Goal: Download file/media

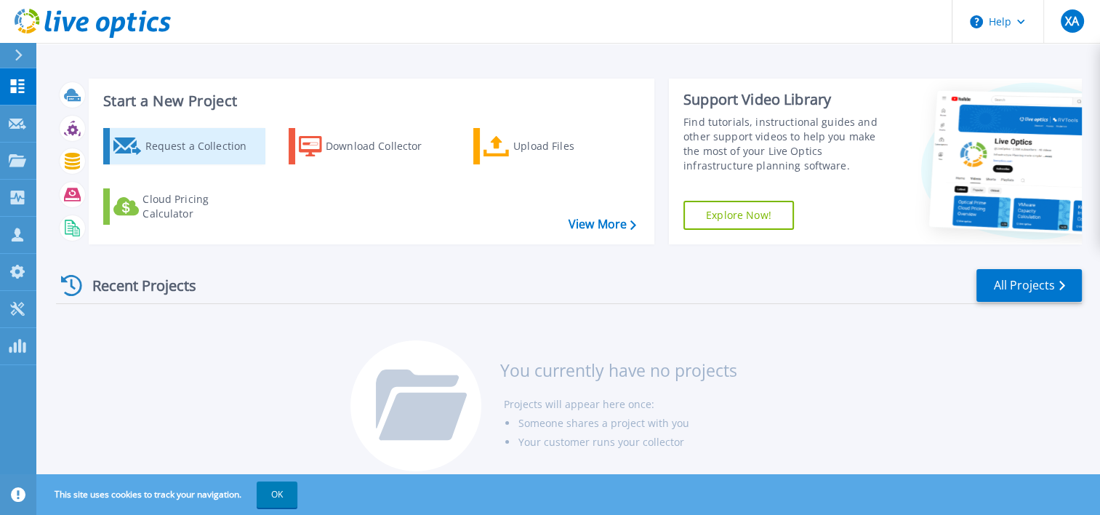
click at [153, 142] on div "Request a Collection" at bounding box center [203, 146] width 116 height 29
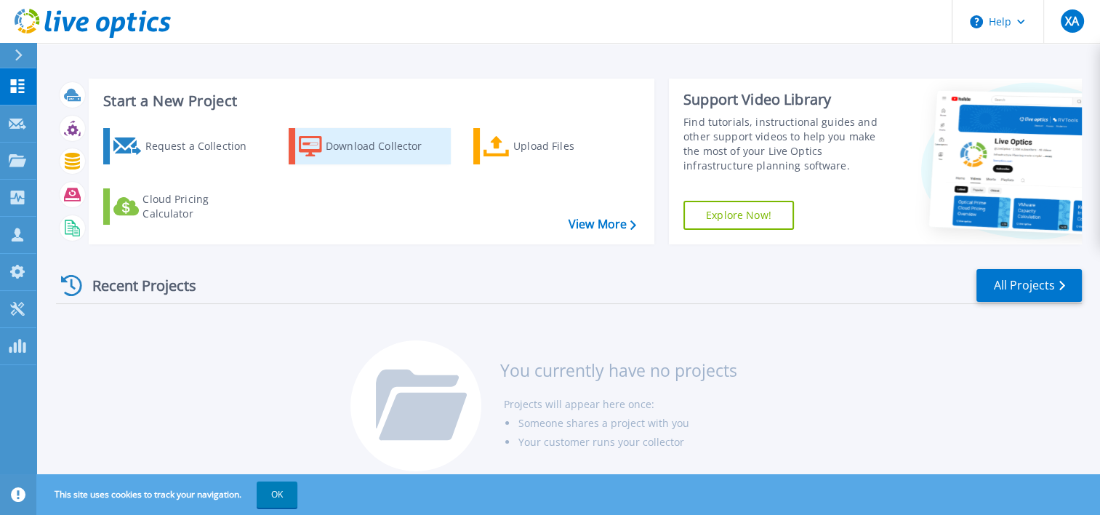
click at [369, 150] on div "Download Collector" at bounding box center [384, 146] width 116 height 29
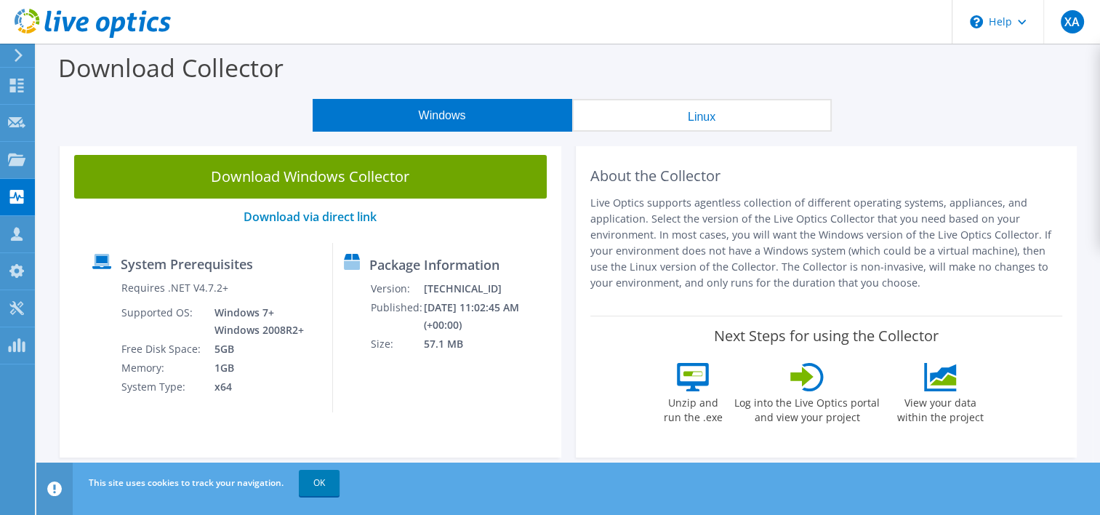
click at [447, 119] on button "Windows" at bounding box center [443, 115] width 260 height 33
click at [415, 105] on button "Windows" at bounding box center [443, 115] width 260 height 33
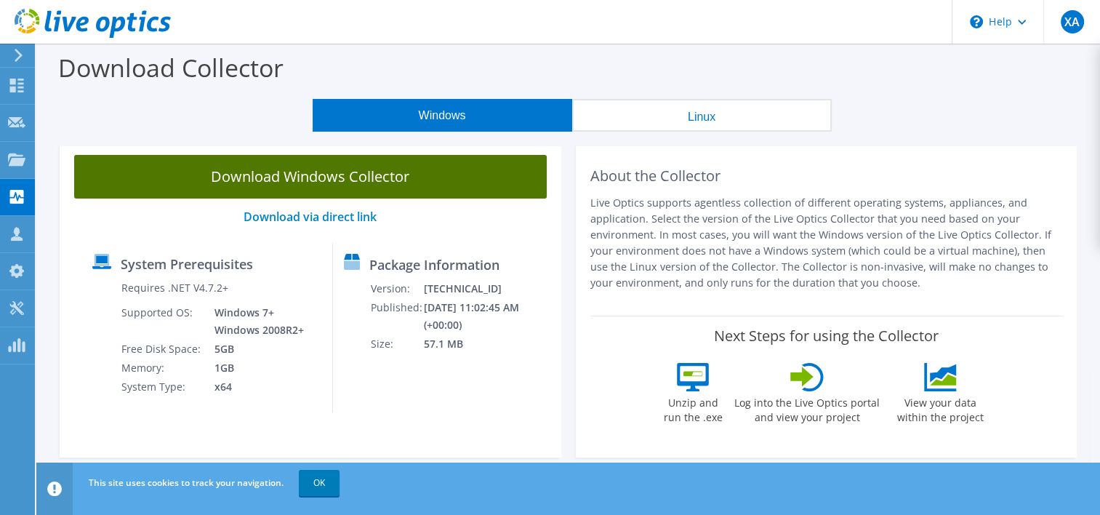
click at [277, 185] on link "Download Windows Collector" at bounding box center [310, 177] width 473 height 44
